Goal: Task Accomplishment & Management: Manage account settings

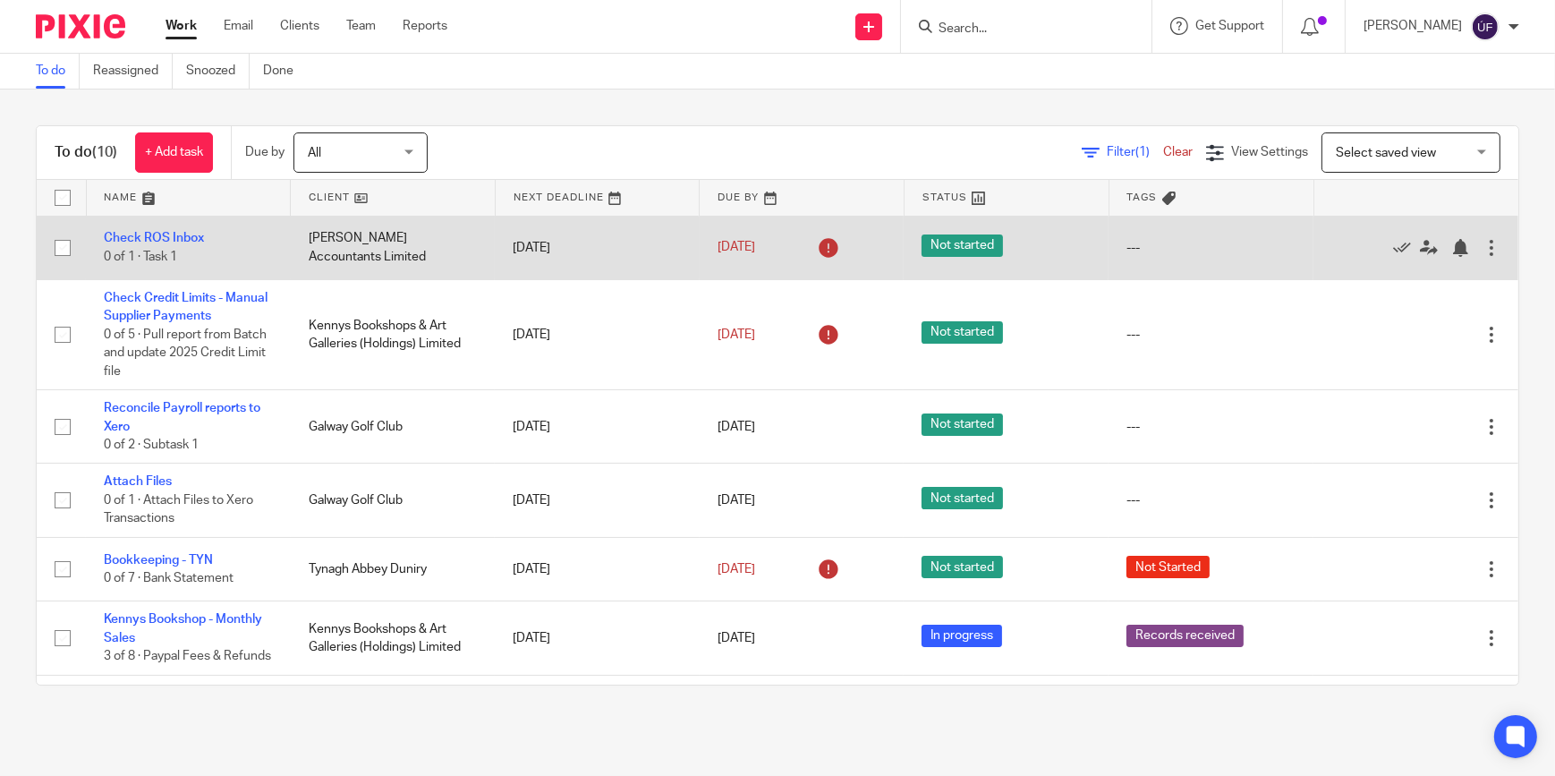
click at [69, 248] on input "checkbox" at bounding box center [63, 248] width 34 height 34
checkbox input "true"
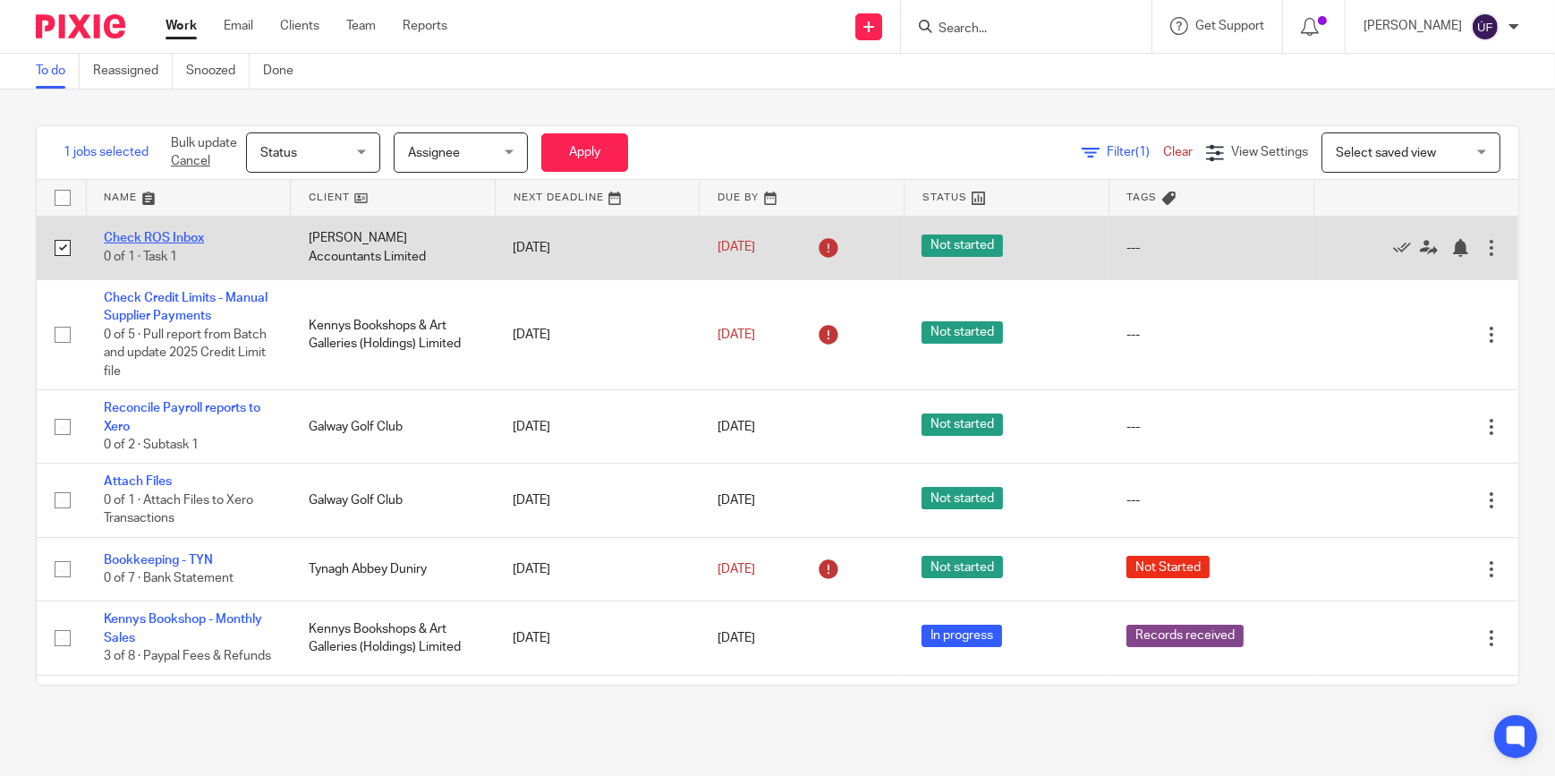
click at [143, 233] on link "Check ROS Inbox" at bounding box center [154, 238] width 100 height 13
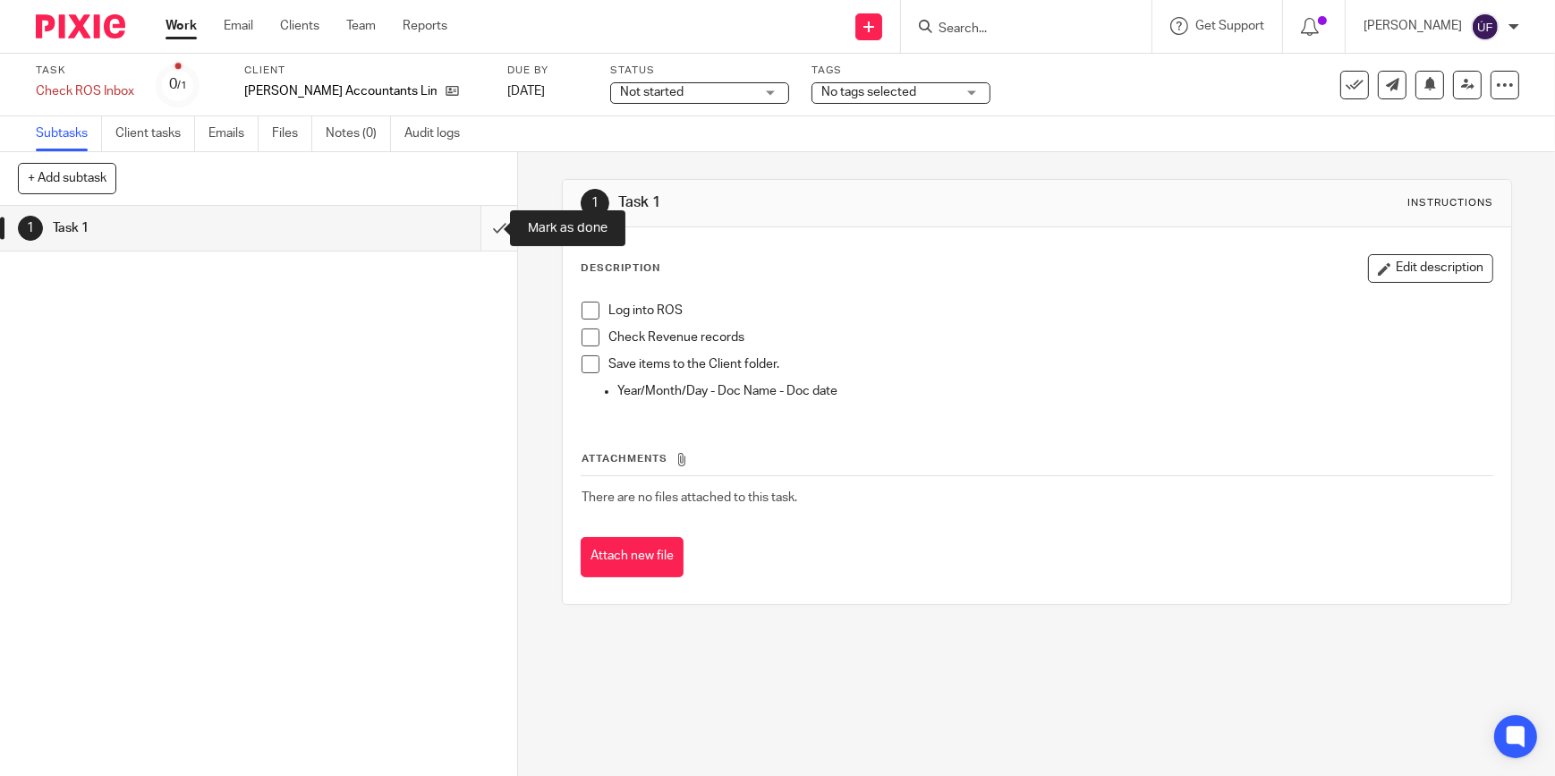
click at [472, 229] on input "submit" at bounding box center [258, 228] width 517 height 45
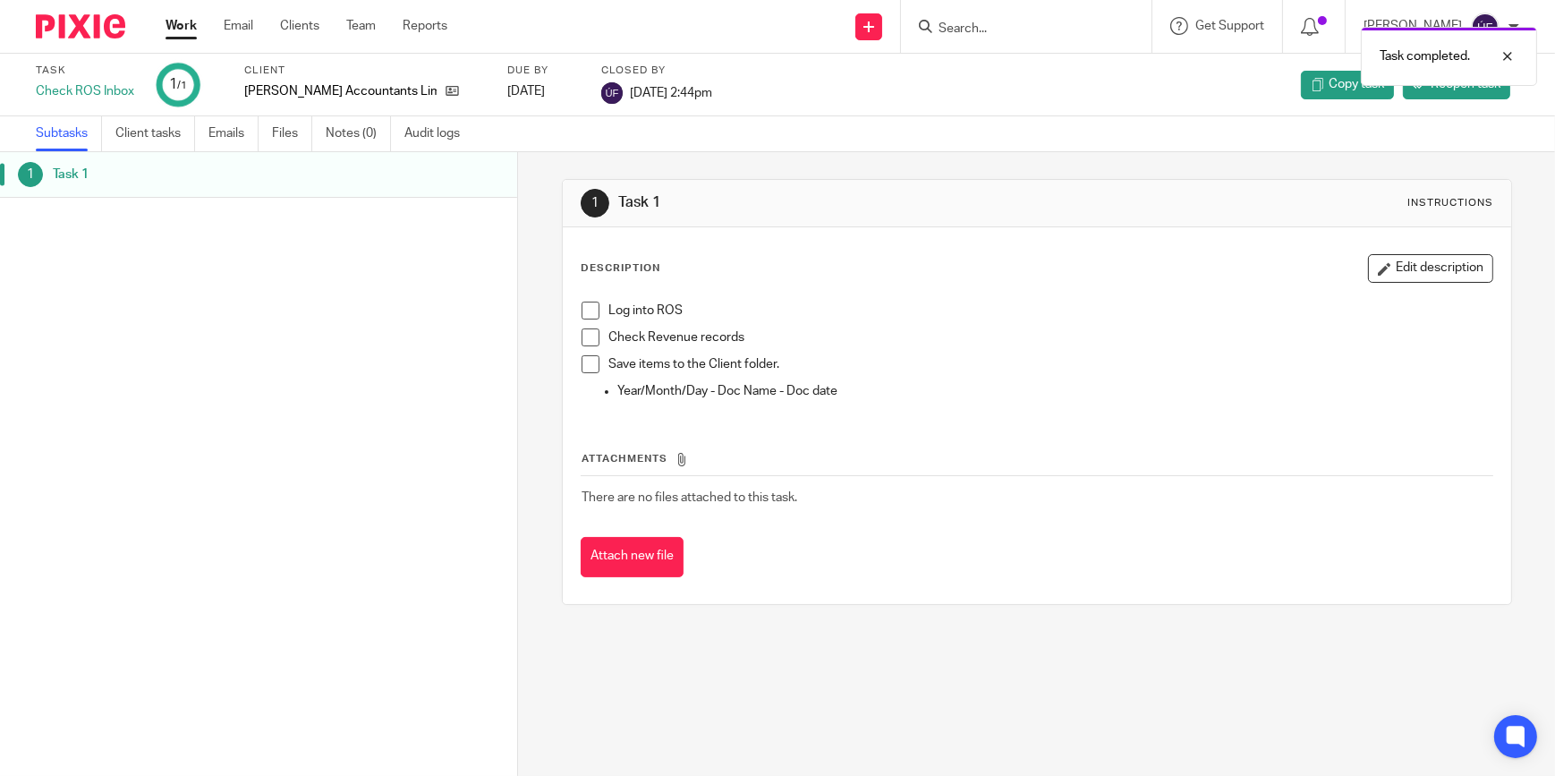
click at [81, 41] on div at bounding box center [74, 26] width 148 height 53
click at [93, 23] on img at bounding box center [80, 26] width 89 height 24
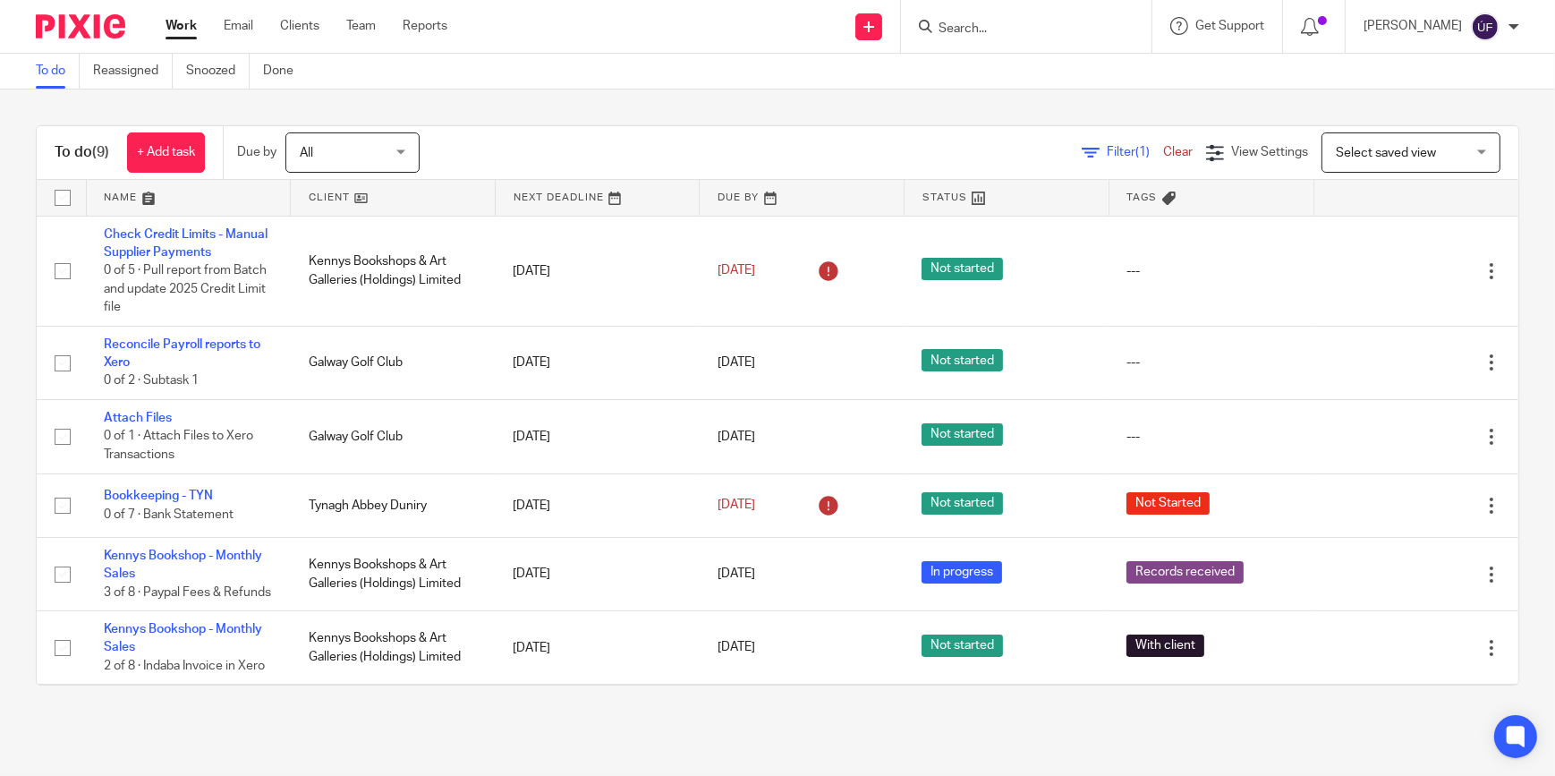
click at [402, 157] on div "All All" at bounding box center [352, 152] width 134 height 40
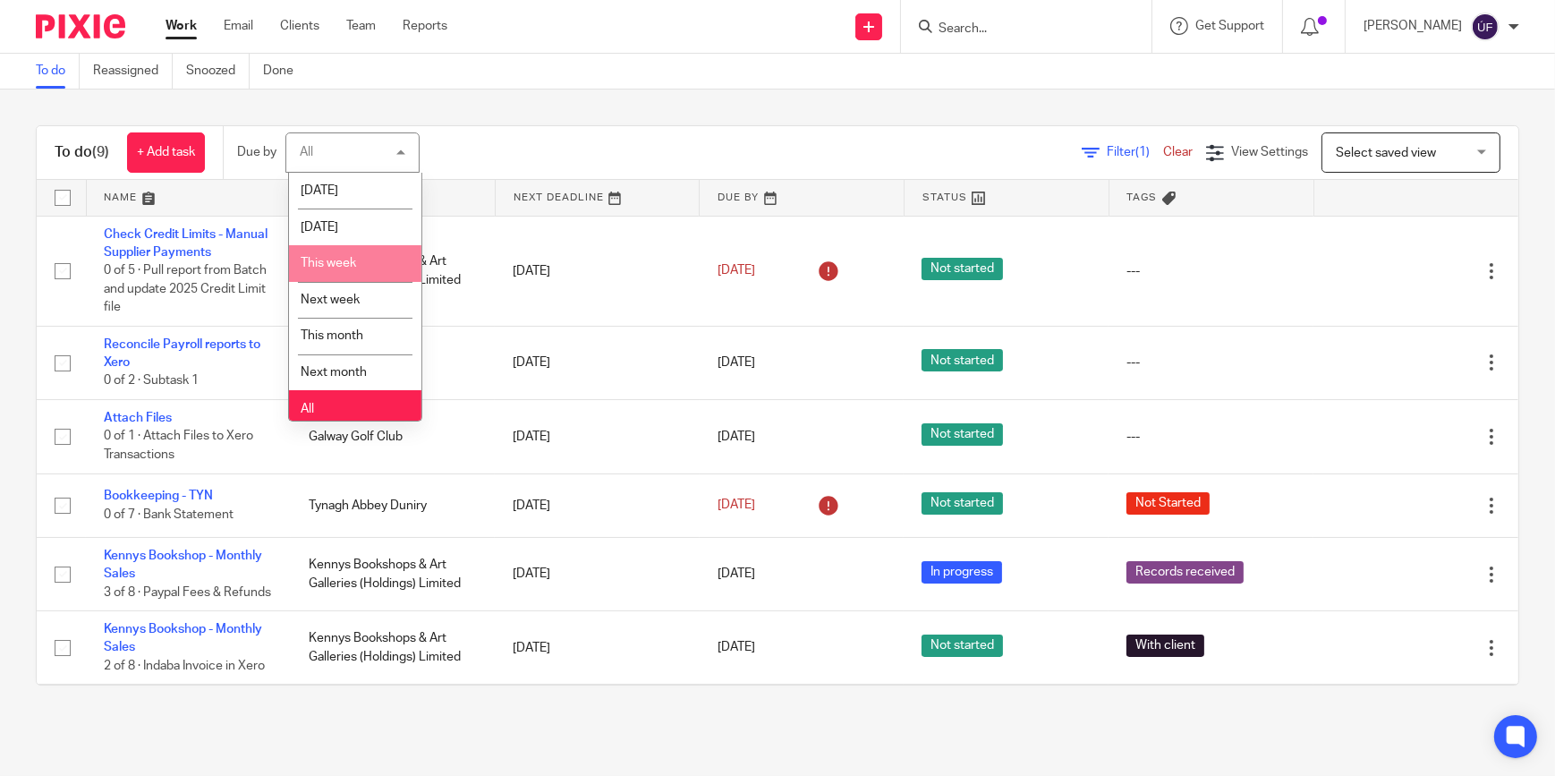
click at [367, 265] on li "This week" at bounding box center [355, 263] width 132 height 37
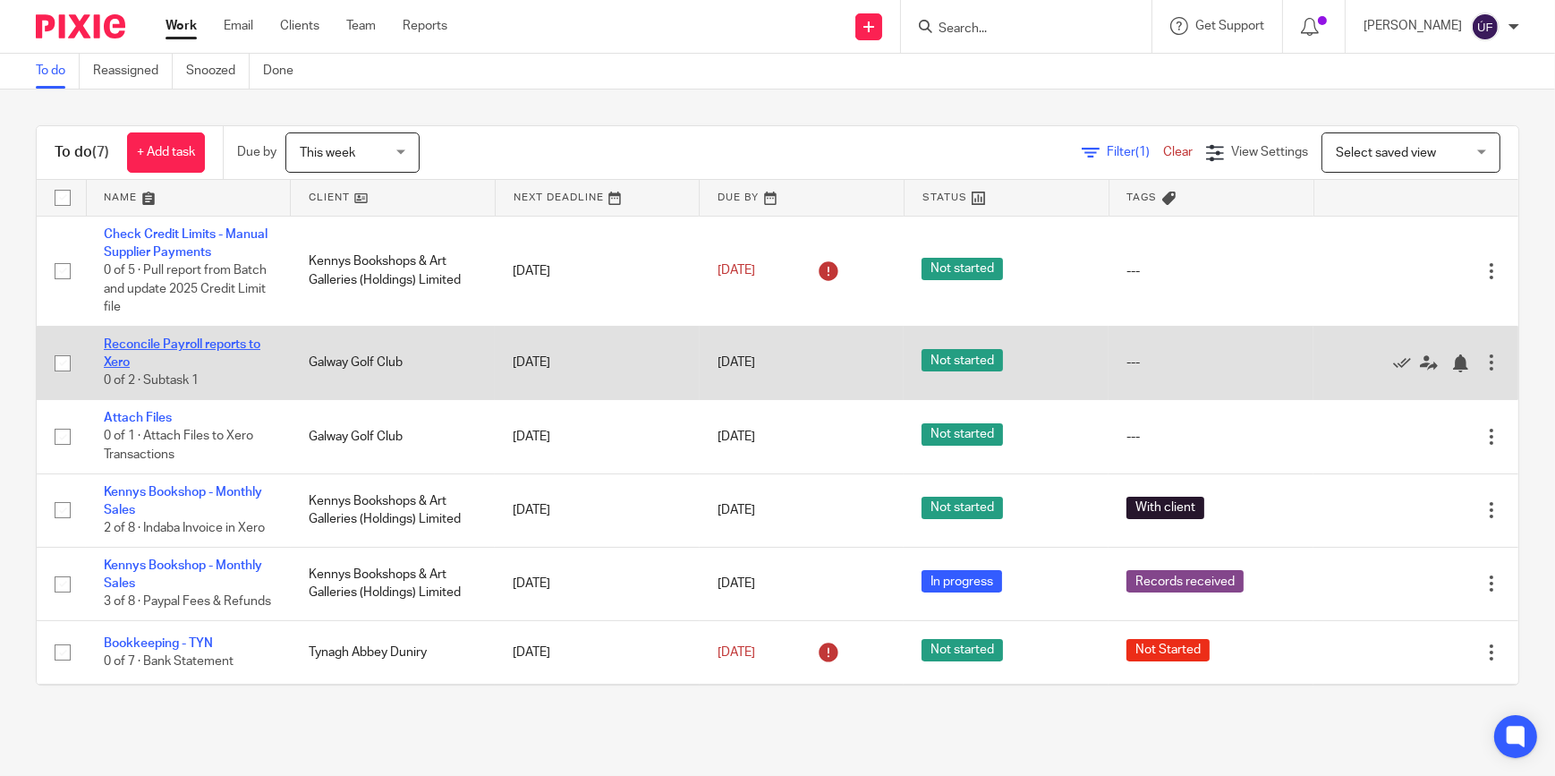
click at [213, 342] on link "Reconcile Payroll reports to Xero" at bounding box center [182, 353] width 157 height 30
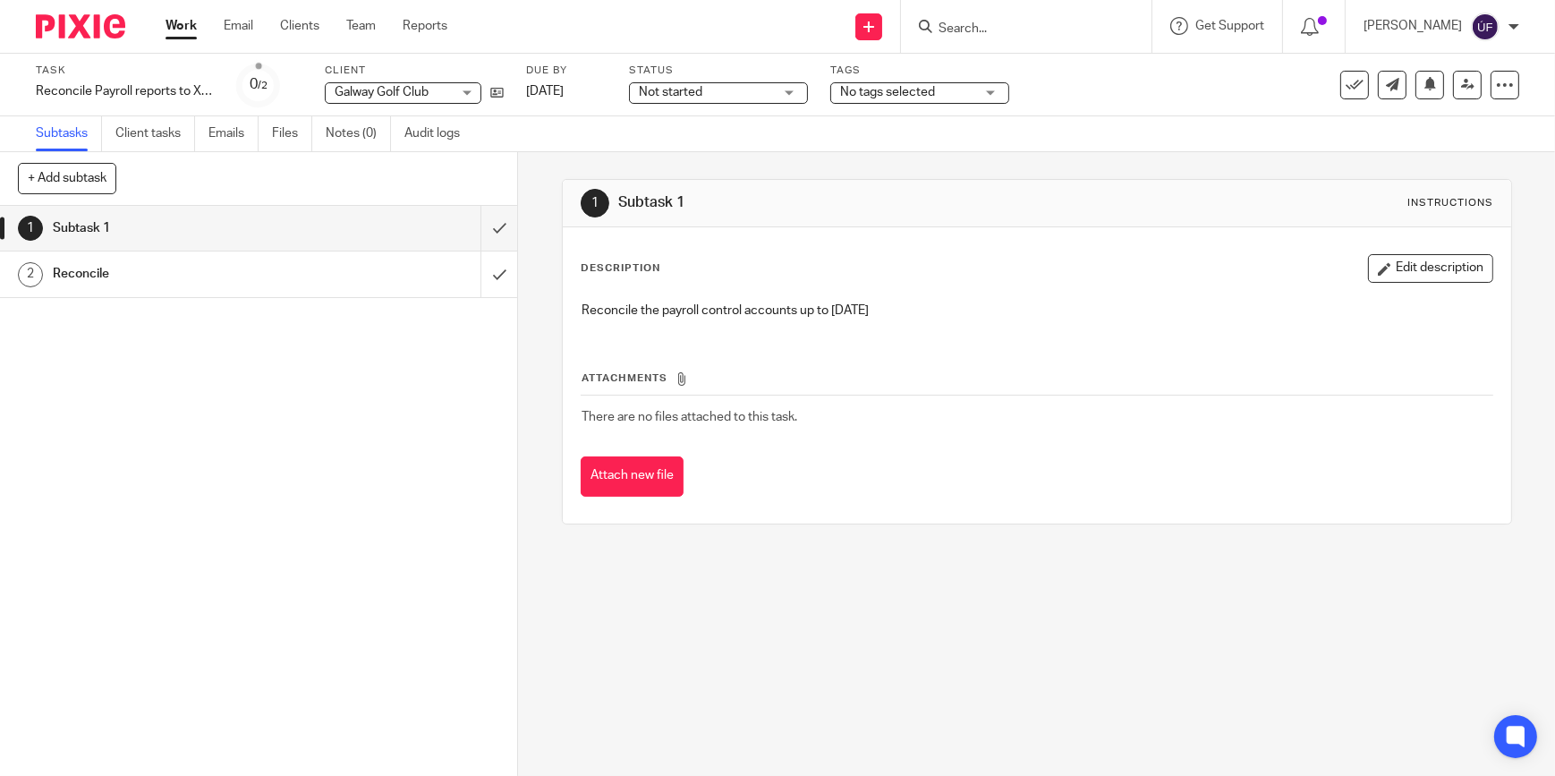
click at [202, 283] on h1 "Reconcile" at bounding box center [190, 273] width 274 height 27
